Goal: Navigation & Orientation: Find specific page/section

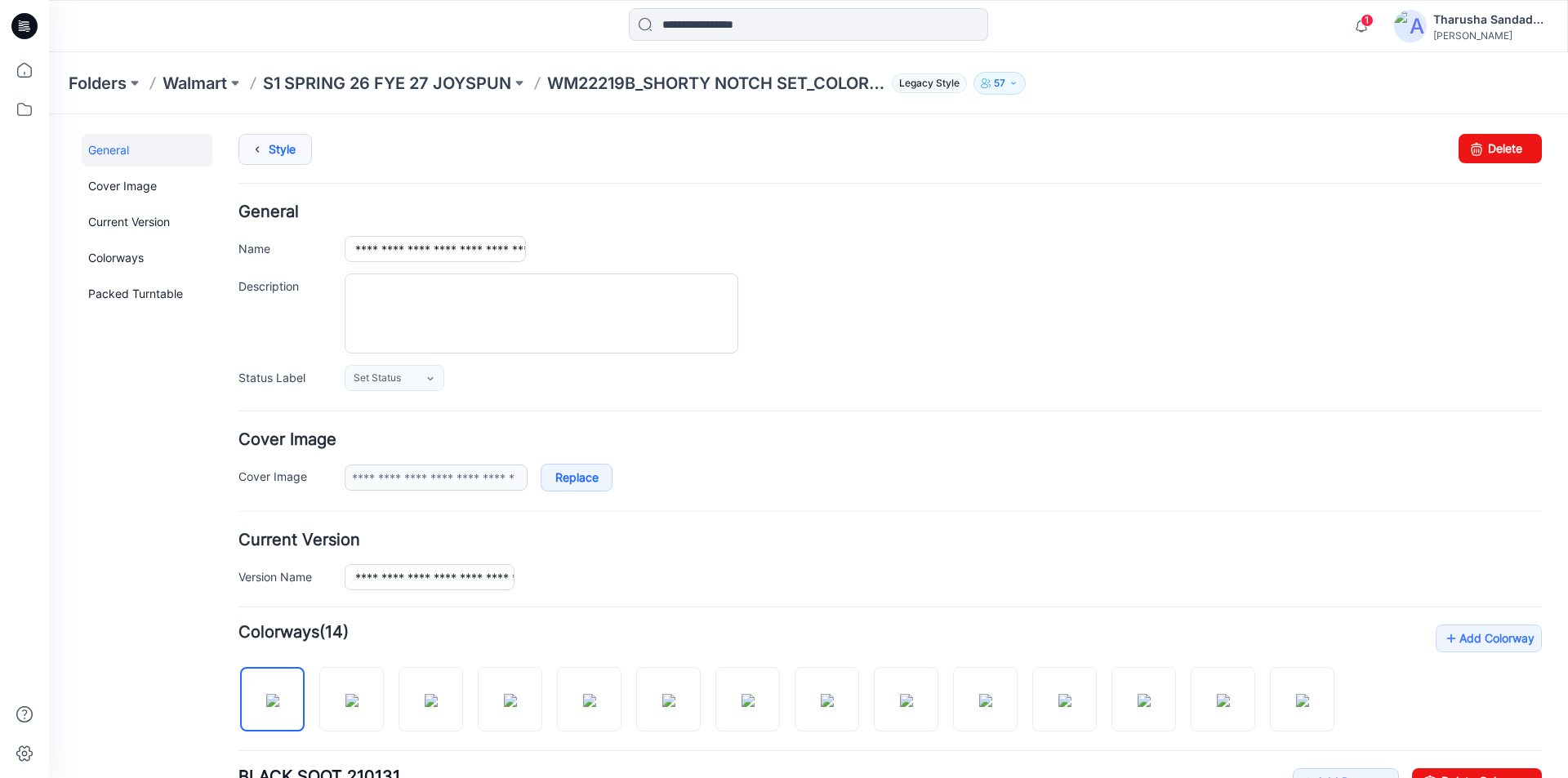
click at [285, 160] on link "Style" at bounding box center [274, 150] width 73 height 31
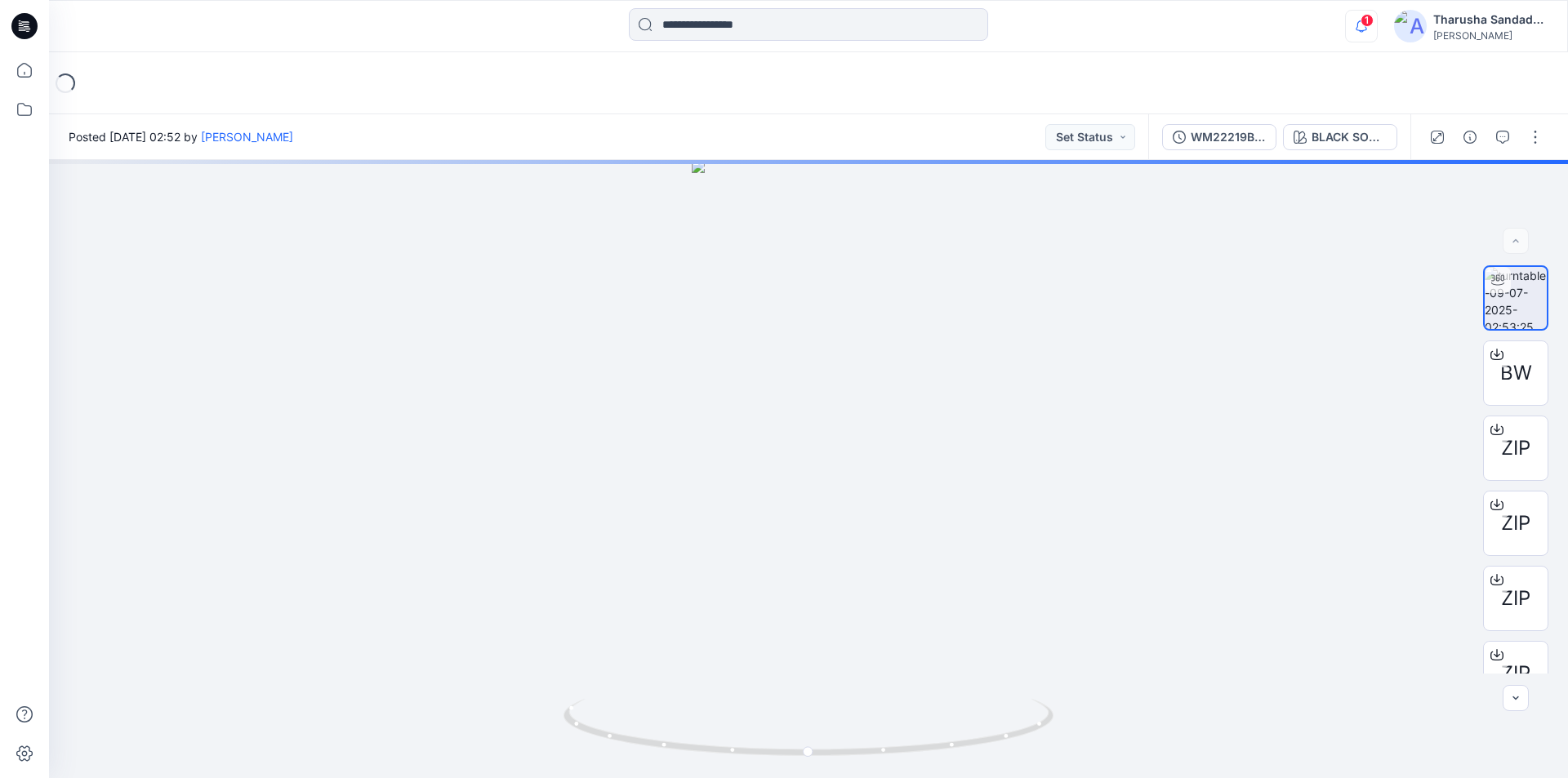
click at [1359, 25] on icon "button" at bounding box center [1361, 25] width 31 height 32
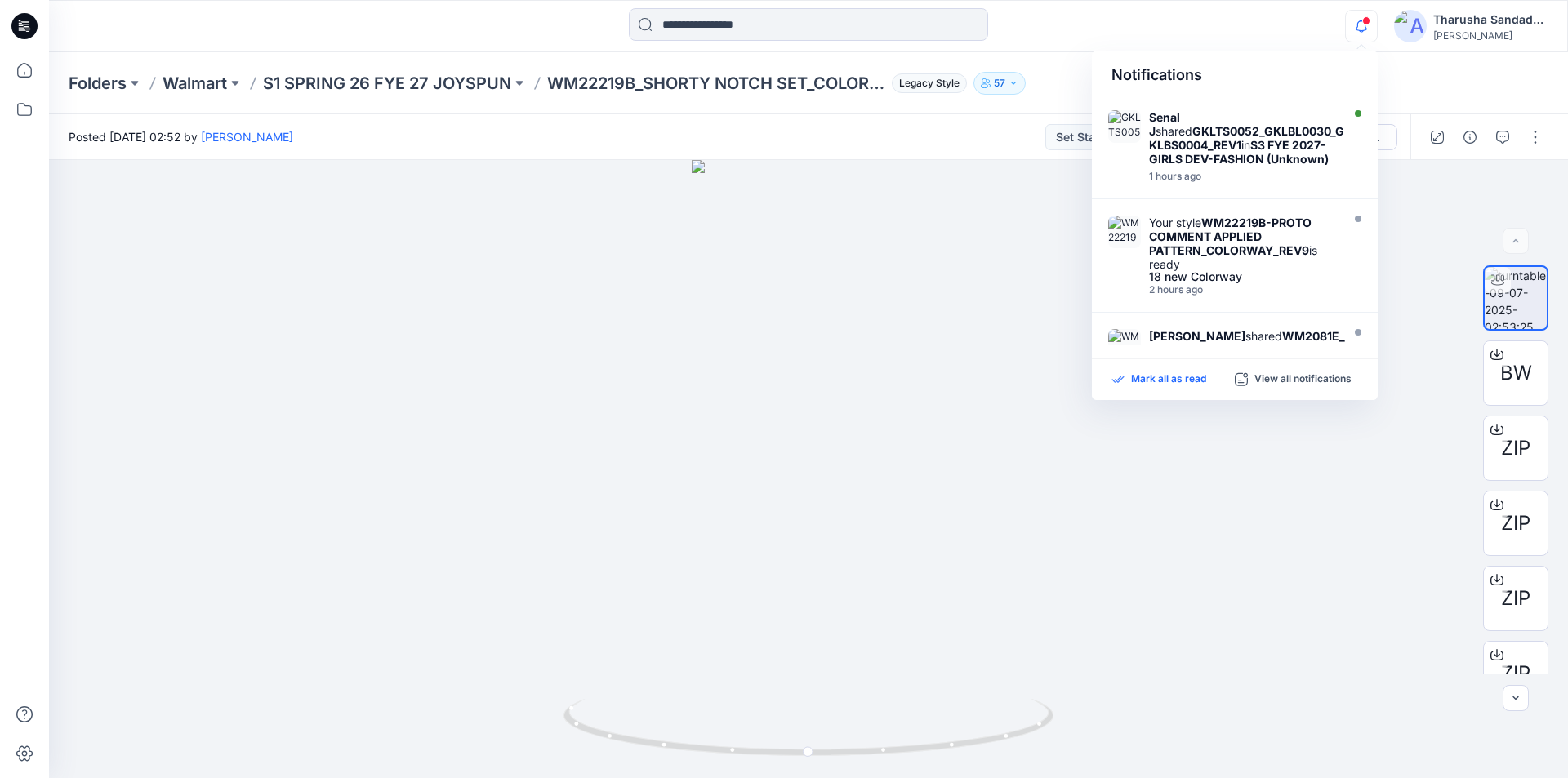
click at [1191, 384] on p "Mark all as read" at bounding box center [1168, 379] width 75 height 15
click at [836, 139] on div "Posted Wednesday, July 09, 2025 02:52 by Lakshani Silva Set Status" at bounding box center [598, 137] width 1099 height 45
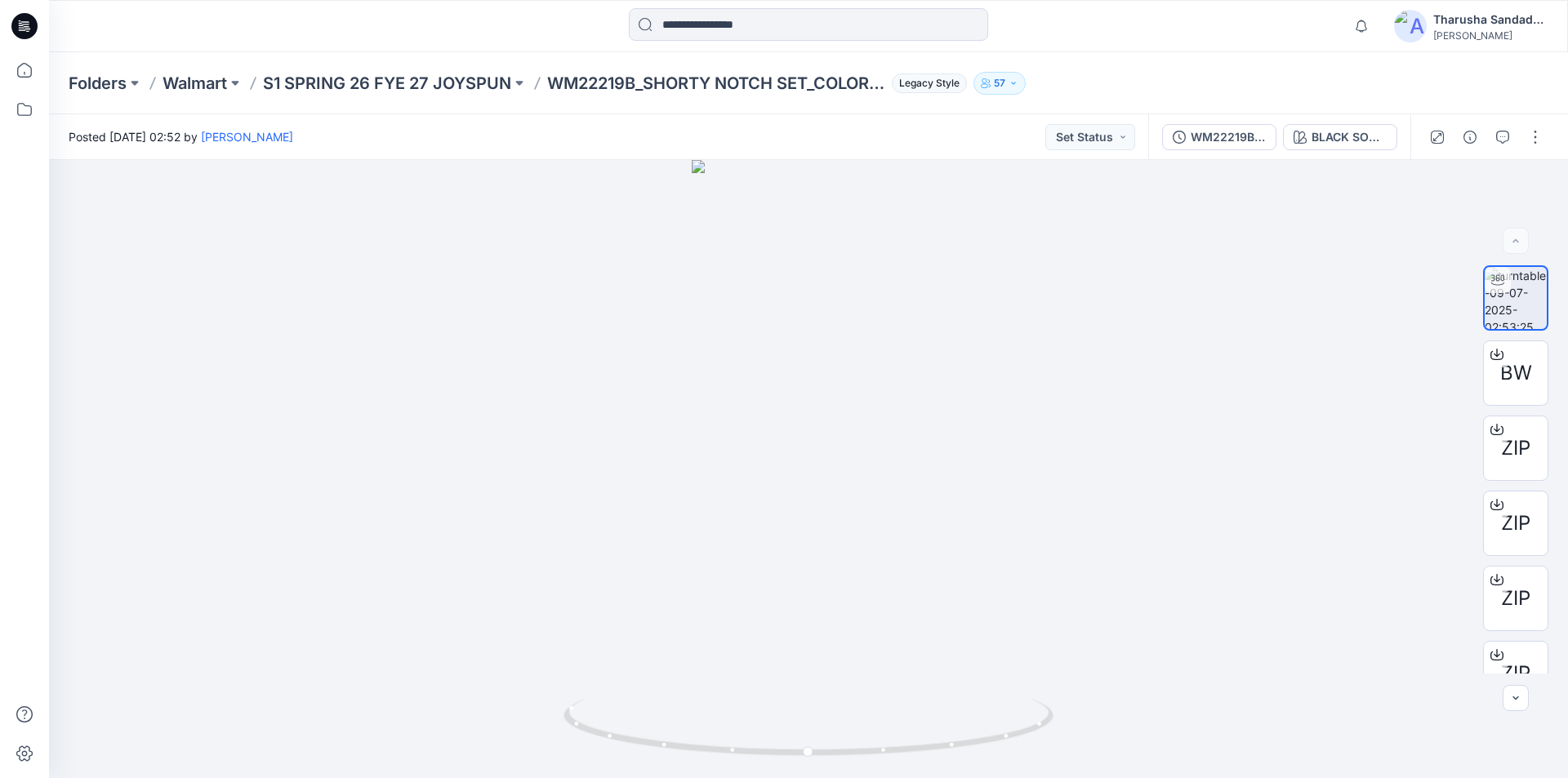
drag, startPoint x: 333, startPoint y: 18, endPoint x: 292, endPoint y: 18, distance: 41.0
click at [312, 18] on div at bounding box center [239, 25] width 380 height 36
click at [21, 24] on icon at bounding box center [24, 25] width 26 height 26
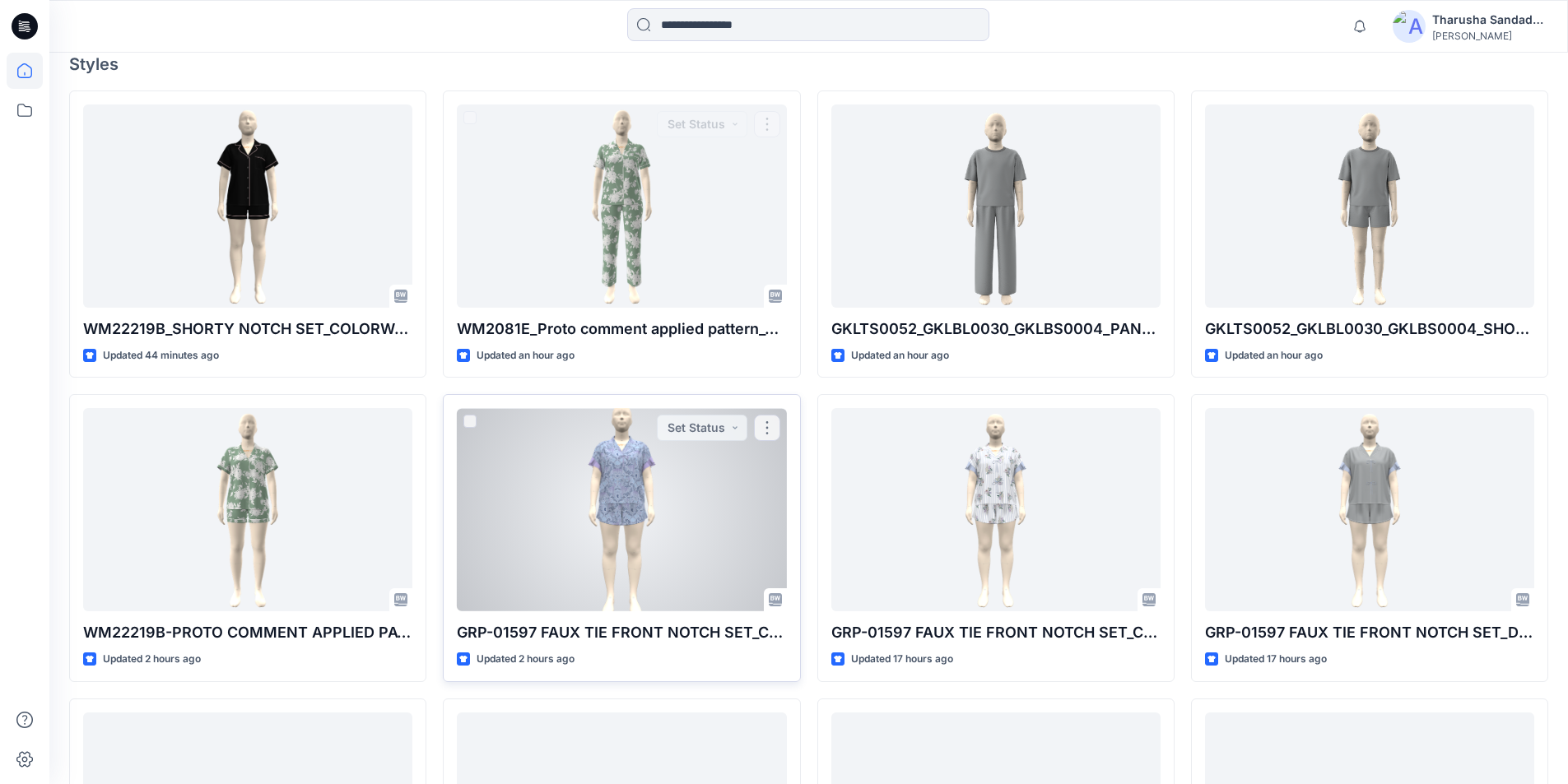
scroll to position [494, 0]
